Goal: Contribute content: Contribute content

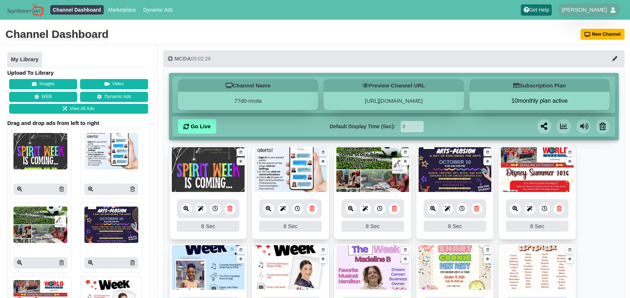
click at [229, 210] on icon at bounding box center [229, 207] width 5 height 5
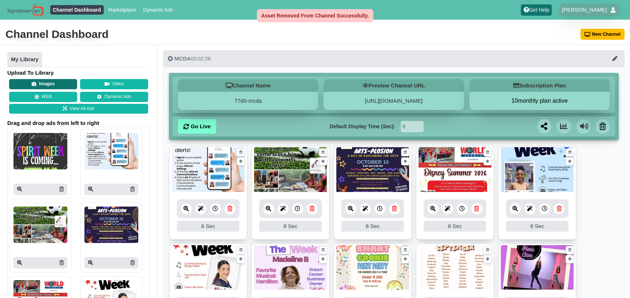
click at [31, 84] on button "Images" at bounding box center [43, 84] width 68 height 10
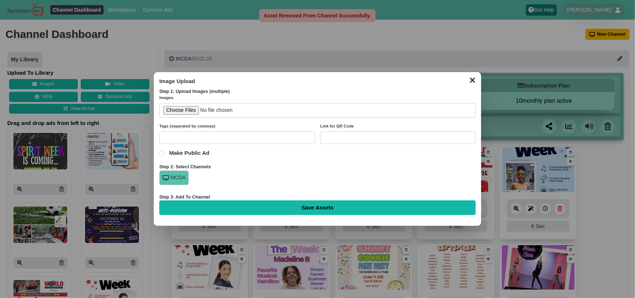
click at [174, 111] on input "file" at bounding box center [317, 110] width 316 height 15
type input "C:\fakepath\Spirit Week is Coming....jpg"
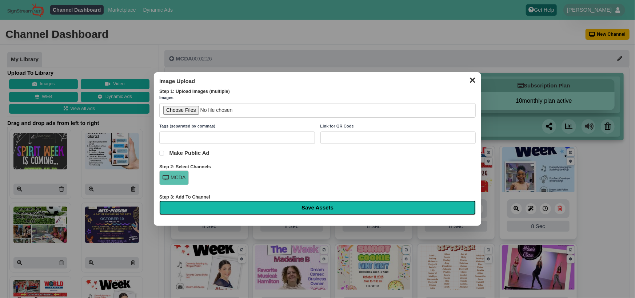
click at [320, 209] on input "Save Assets" at bounding box center [317, 207] width 316 height 15
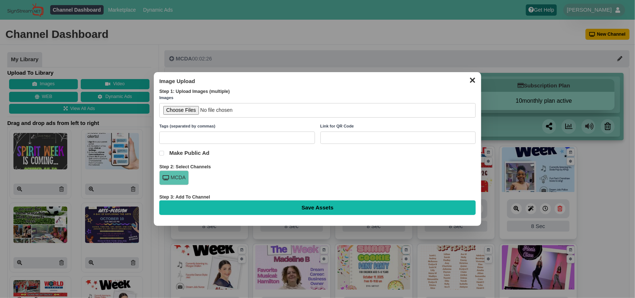
type input "Saving..."
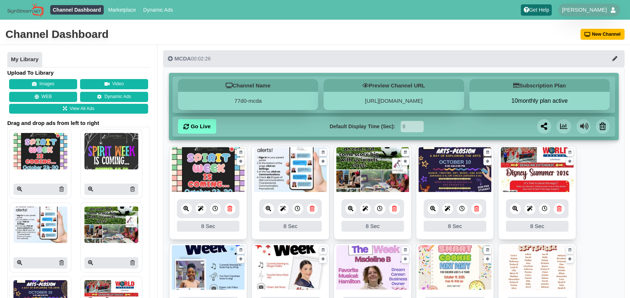
click at [230, 208] on icon at bounding box center [229, 207] width 5 height 5
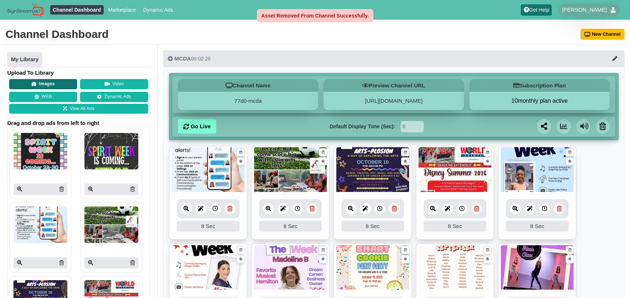
click at [39, 85] on button "Images" at bounding box center [43, 84] width 68 height 10
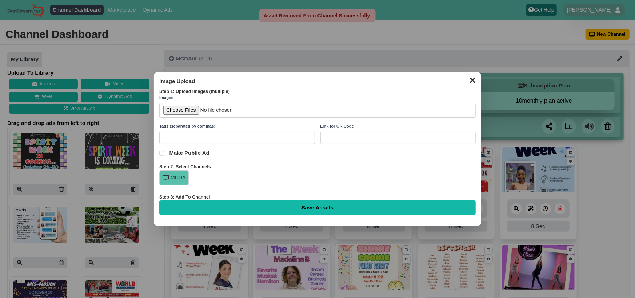
click at [181, 110] on input "file" at bounding box center [317, 110] width 316 height 15
type input "C:\fakepath\Spirit Week is Coming....jpg"
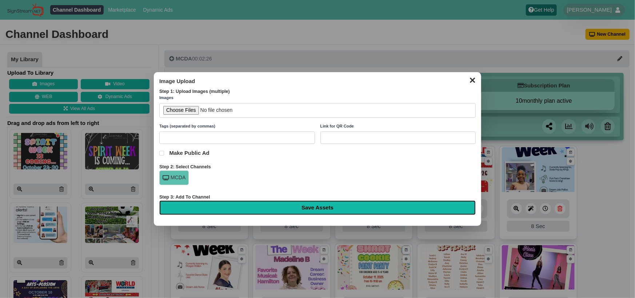
click at [301, 203] on input "Save Assets" at bounding box center [317, 207] width 316 height 15
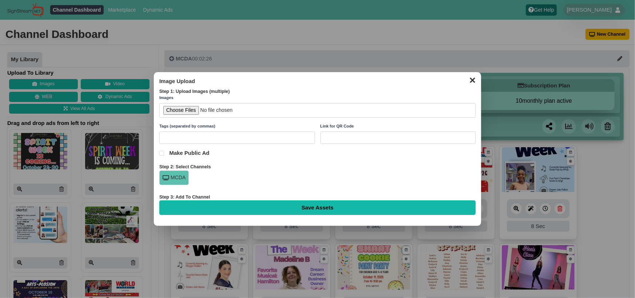
type input "Saving..."
